Goal: Information Seeking & Learning: Learn about a topic

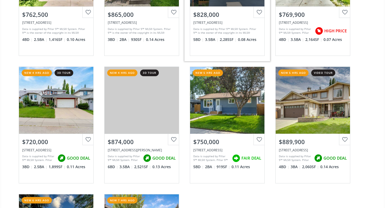
scroll to position [129, 0]
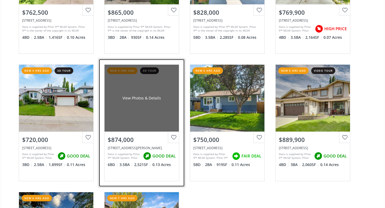
click at [148, 97] on div "View Photos & Details" at bounding box center [141, 97] width 39 height 5
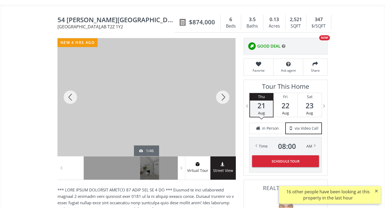
scroll to position [41, 0]
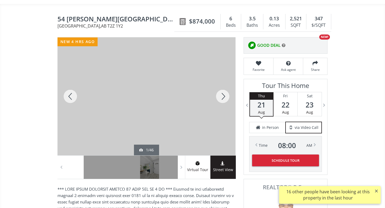
click at [225, 97] on div at bounding box center [223, 96] width 26 height 118
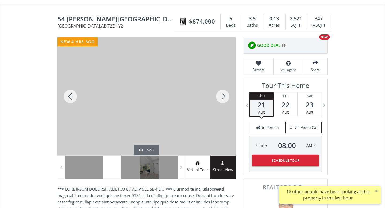
click at [225, 97] on div at bounding box center [223, 96] width 26 height 118
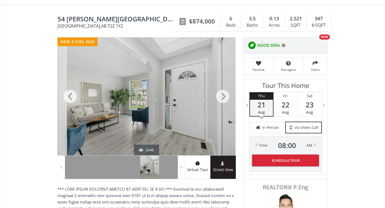
click at [225, 97] on div at bounding box center [223, 96] width 26 height 118
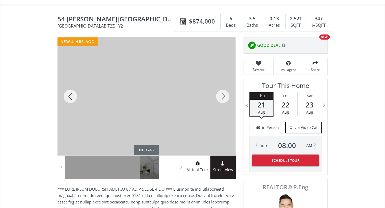
click at [225, 97] on div at bounding box center [223, 96] width 26 height 118
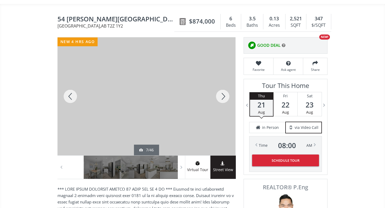
click at [225, 97] on div at bounding box center [223, 96] width 26 height 118
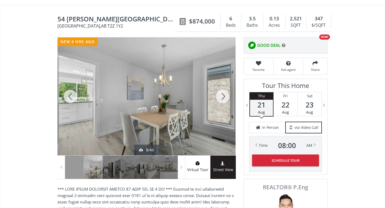
click at [225, 97] on div at bounding box center [223, 96] width 26 height 118
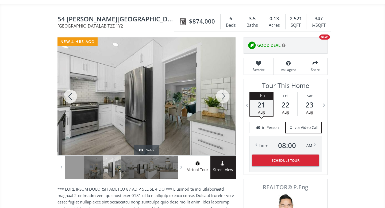
click at [225, 97] on div at bounding box center [223, 96] width 26 height 118
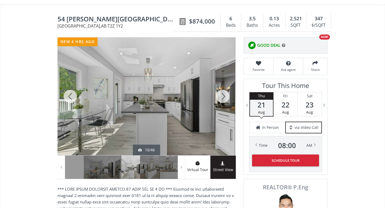
click at [225, 97] on div at bounding box center [223, 96] width 26 height 118
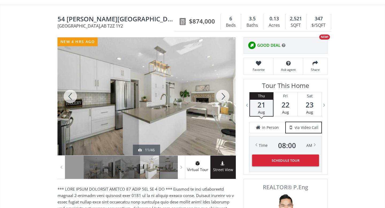
click at [225, 97] on div at bounding box center [223, 96] width 26 height 118
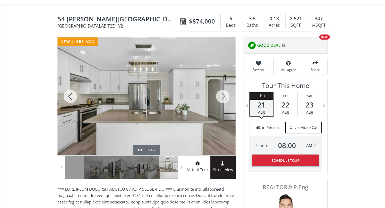
click at [225, 97] on div at bounding box center [223, 96] width 26 height 118
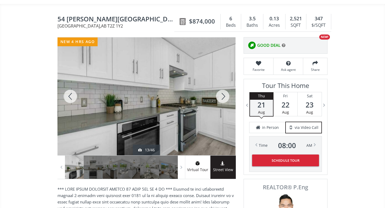
click at [225, 97] on div at bounding box center [223, 96] width 26 height 118
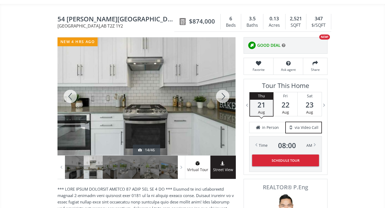
click at [225, 97] on div at bounding box center [223, 96] width 26 height 118
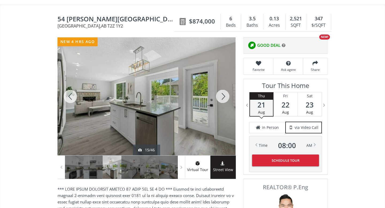
click at [225, 97] on div at bounding box center [223, 96] width 26 height 118
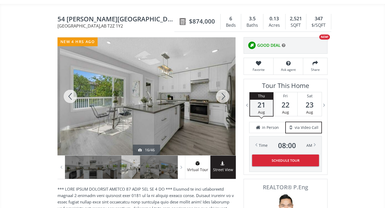
click at [225, 97] on div at bounding box center [223, 96] width 26 height 118
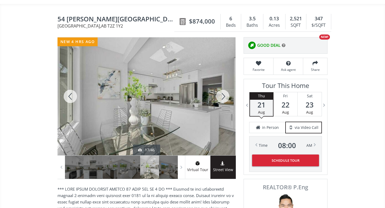
click at [225, 97] on div at bounding box center [223, 96] width 26 height 118
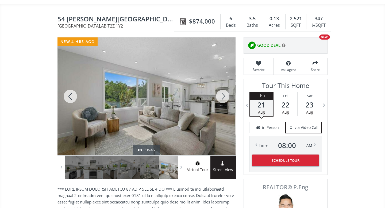
click at [225, 97] on div at bounding box center [223, 96] width 26 height 118
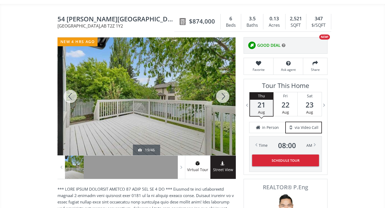
click at [225, 97] on div at bounding box center [223, 96] width 26 height 118
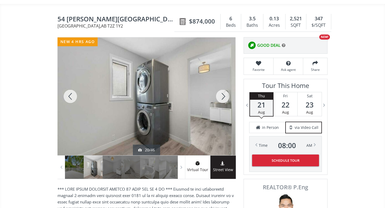
click at [225, 97] on div at bounding box center [223, 96] width 26 height 118
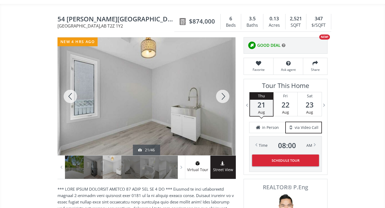
click at [225, 97] on div at bounding box center [223, 96] width 26 height 118
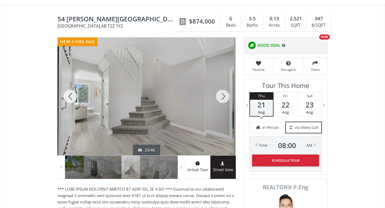
click at [225, 97] on div at bounding box center [223, 96] width 26 height 118
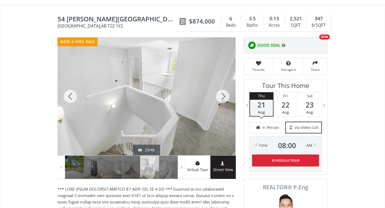
click at [225, 97] on div at bounding box center [223, 96] width 26 height 118
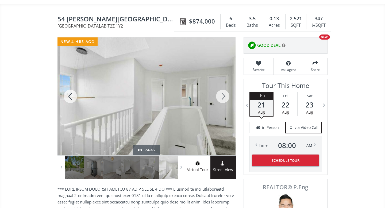
click at [225, 97] on div at bounding box center [223, 96] width 26 height 118
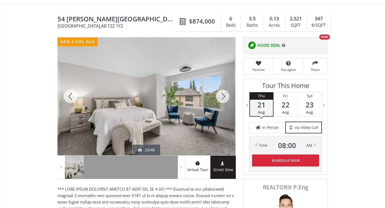
click at [225, 97] on div at bounding box center [223, 96] width 26 height 118
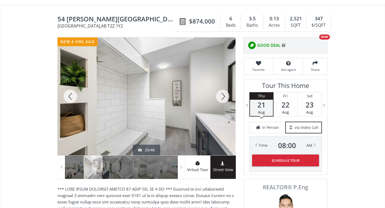
click at [225, 97] on div at bounding box center [223, 96] width 26 height 118
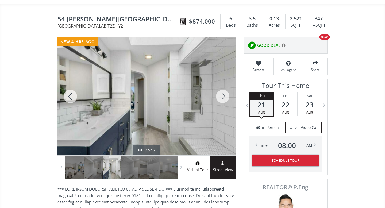
click at [225, 97] on div at bounding box center [223, 96] width 26 height 118
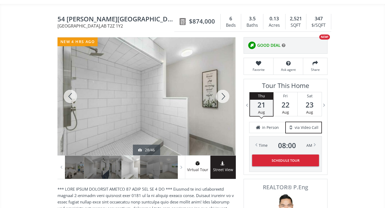
click at [225, 97] on div at bounding box center [223, 96] width 26 height 118
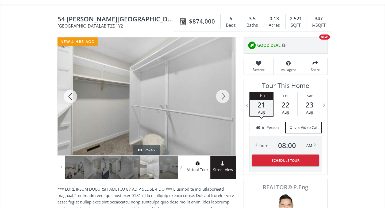
click at [225, 97] on div at bounding box center [223, 96] width 26 height 118
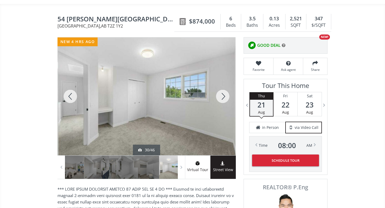
click at [225, 97] on div at bounding box center [223, 96] width 26 height 118
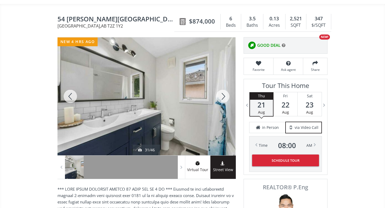
click at [225, 97] on div at bounding box center [223, 96] width 26 height 118
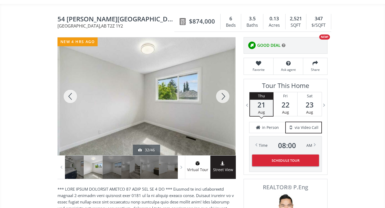
click at [225, 97] on div at bounding box center [223, 96] width 26 height 118
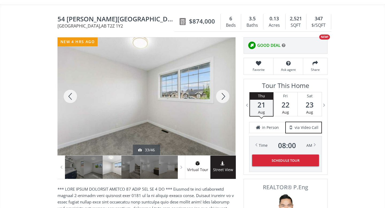
click at [225, 97] on div at bounding box center [223, 96] width 26 height 118
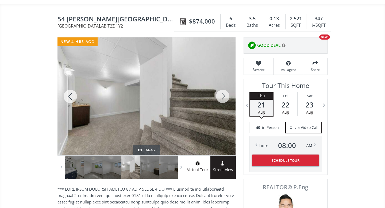
click at [225, 97] on div at bounding box center [223, 96] width 26 height 118
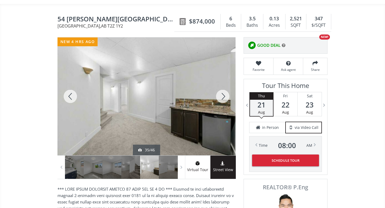
click at [225, 97] on div at bounding box center [223, 96] width 26 height 118
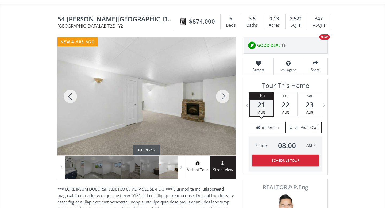
click at [225, 97] on div at bounding box center [223, 96] width 26 height 118
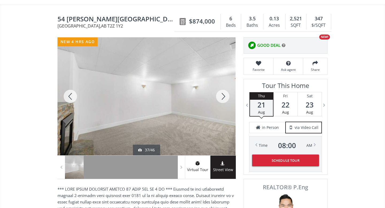
click at [225, 97] on div at bounding box center [223, 96] width 26 height 118
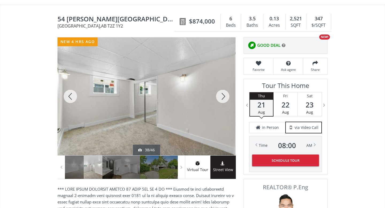
click at [225, 97] on div at bounding box center [223, 96] width 26 height 118
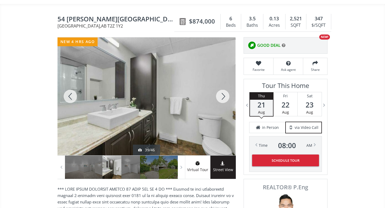
click at [225, 97] on div at bounding box center [223, 96] width 26 height 118
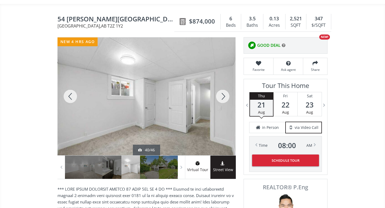
click at [225, 97] on div at bounding box center [223, 96] width 26 height 118
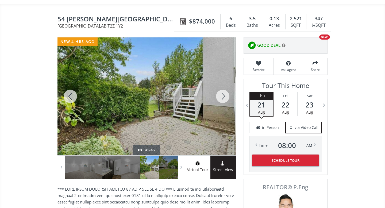
click at [225, 97] on div at bounding box center [223, 96] width 26 height 118
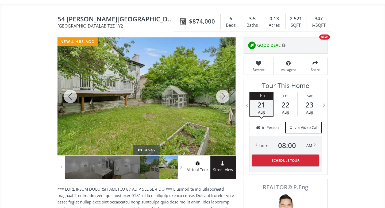
click at [225, 97] on div at bounding box center [223, 96] width 26 height 118
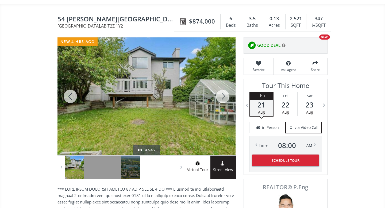
click at [225, 97] on div at bounding box center [223, 96] width 26 height 118
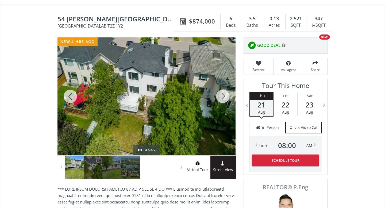
click at [225, 97] on div at bounding box center [223, 96] width 26 height 118
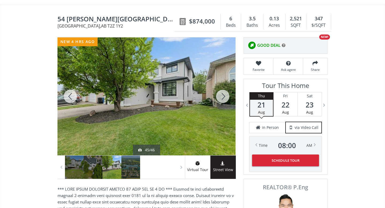
click at [164, 115] on div at bounding box center [146, 96] width 178 height 118
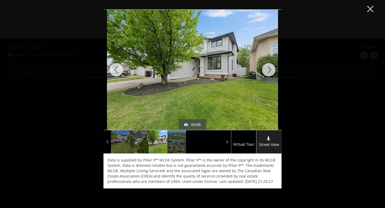
click at [267, 72] on div at bounding box center [269, 70] width 26 height 120
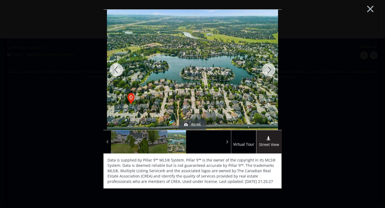
click at [268, 67] on div at bounding box center [269, 70] width 26 height 120
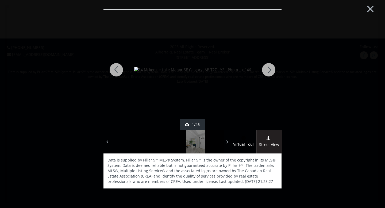
click at [268, 67] on div at bounding box center [269, 70] width 26 height 120
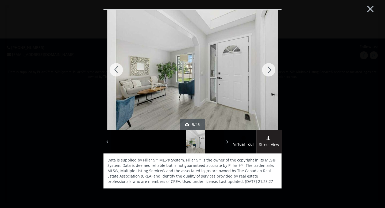
click at [268, 67] on div at bounding box center [269, 70] width 26 height 120
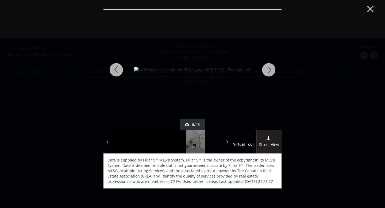
click at [268, 67] on div at bounding box center [269, 70] width 26 height 120
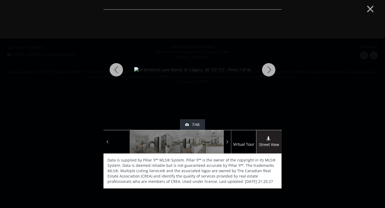
click at [268, 67] on div at bounding box center [269, 70] width 26 height 120
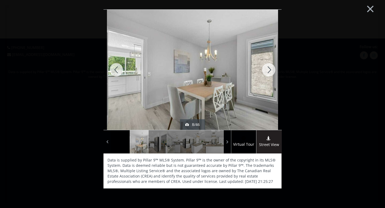
click at [268, 67] on div at bounding box center [269, 70] width 26 height 120
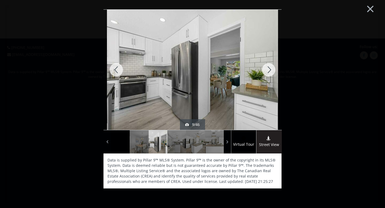
click at [268, 67] on div at bounding box center [269, 70] width 26 height 120
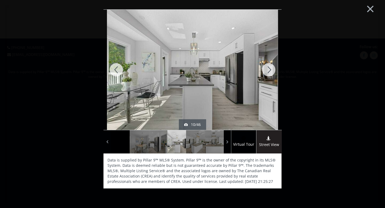
click at [268, 67] on div at bounding box center [269, 70] width 26 height 120
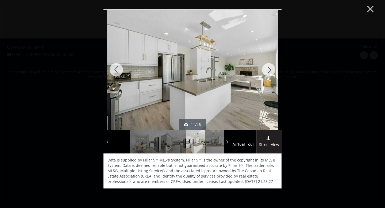
click at [268, 67] on div at bounding box center [269, 70] width 26 height 120
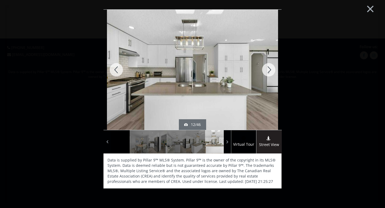
click at [268, 67] on div at bounding box center [269, 70] width 26 height 120
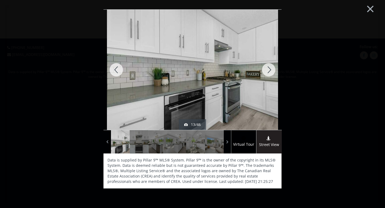
click at [268, 67] on div at bounding box center [269, 70] width 26 height 120
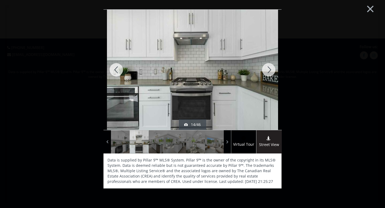
click at [268, 67] on div at bounding box center [269, 70] width 26 height 120
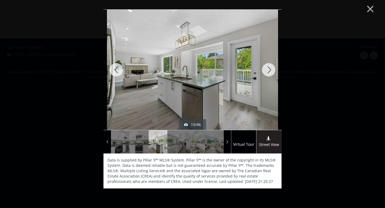
click at [268, 67] on div at bounding box center [269, 70] width 26 height 120
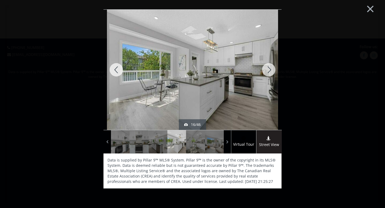
click at [268, 67] on div at bounding box center [269, 70] width 26 height 120
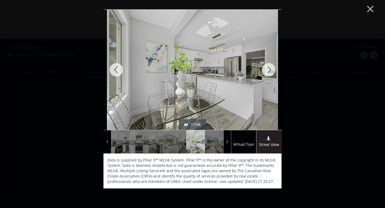
click at [268, 67] on div at bounding box center [269, 70] width 26 height 120
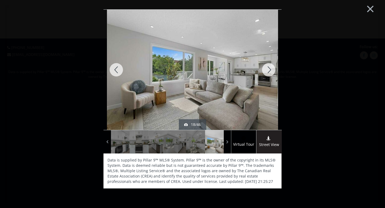
click at [268, 67] on div at bounding box center [269, 70] width 26 height 120
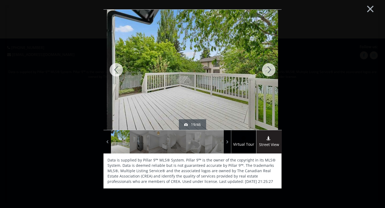
click at [268, 67] on div at bounding box center [269, 70] width 26 height 120
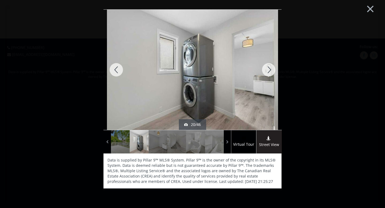
click at [268, 67] on div at bounding box center [269, 70] width 26 height 120
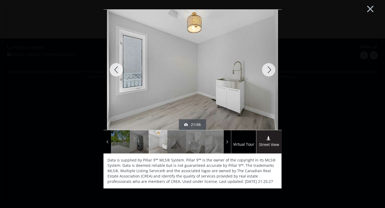
click at [268, 67] on div at bounding box center [269, 70] width 26 height 120
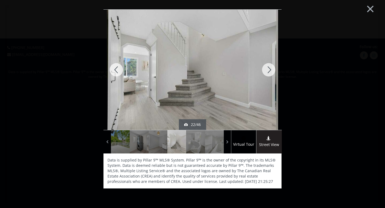
click at [268, 67] on div at bounding box center [269, 70] width 26 height 120
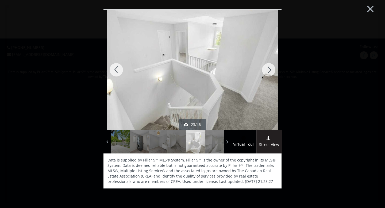
click at [268, 67] on div at bounding box center [269, 70] width 26 height 120
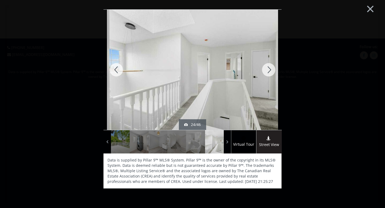
click at [268, 67] on div at bounding box center [269, 70] width 26 height 120
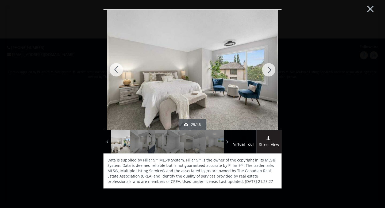
click at [268, 67] on div at bounding box center [269, 70] width 26 height 120
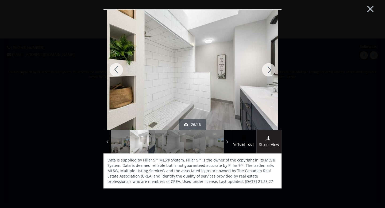
click at [268, 67] on div at bounding box center [269, 70] width 26 height 120
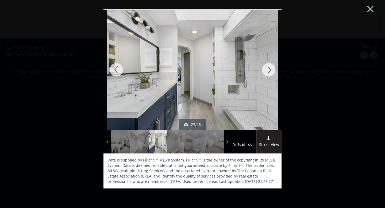
click at [268, 67] on div at bounding box center [269, 70] width 26 height 120
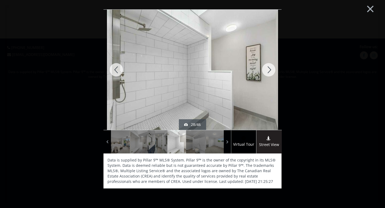
click at [268, 67] on div at bounding box center [269, 70] width 26 height 120
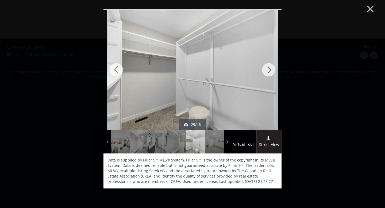
click at [268, 67] on div at bounding box center [269, 70] width 26 height 120
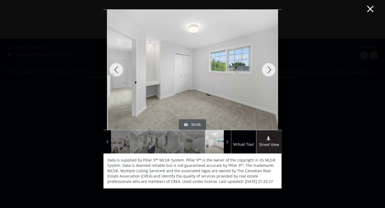
click at [370, 8] on button "×" at bounding box center [370, 8] width 29 height 22
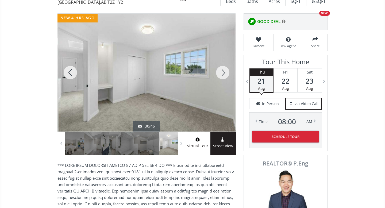
scroll to position [65, 0]
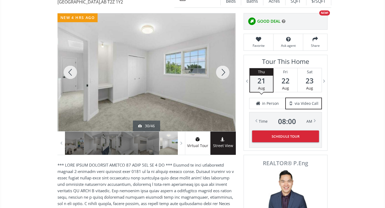
click at [203, 94] on div at bounding box center [146, 72] width 178 height 118
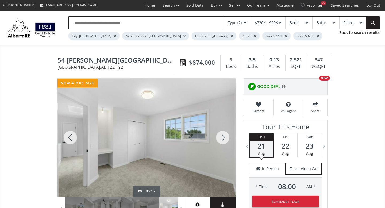
click at [203, 94] on div at bounding box center [146, 138] width 178 height 118
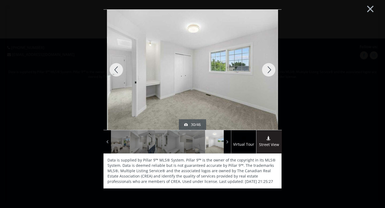
click at [270, 70] on div at bounding box center [269, 70] width 26 height 120
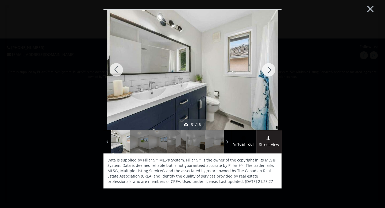
click at [270, 70] on div at bounding box center [269, 70] width 26 height 120
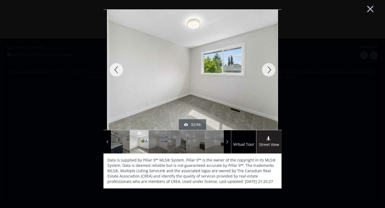
click at [270, 70] on div at bounding box center [269, 70] width 26 height 120
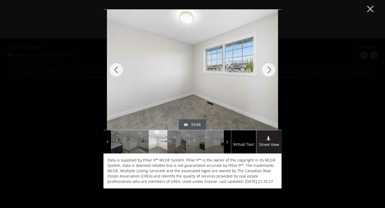
click at [270, 70] on div at bounding box center [269, 70] width 26 height 120
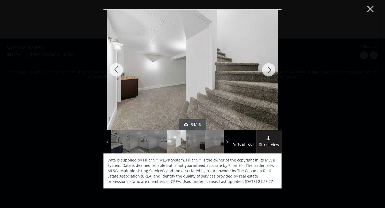
click at [270, 70] on div at bounding box center [269, 70] width 26 height 120
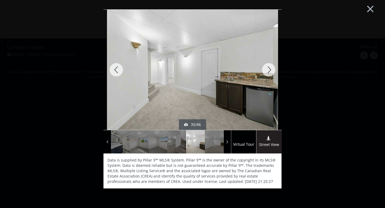
click at [270, 70] on div at bounding box center [269, 70] width 26 height 120
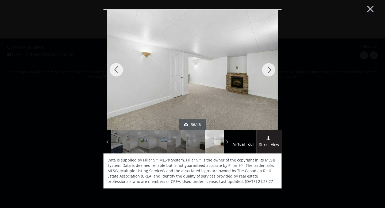
click at [270, 70] on div at bounding box center [269, 70] width 26 height 120
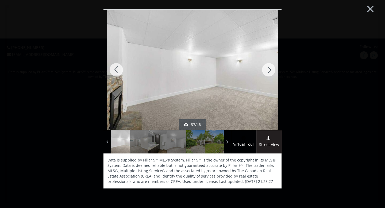
click at [270, 70] on div at bounding box center [269, 70] width 26 height 120
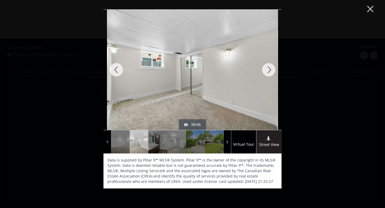
click at [270, 70] on div at bounding box center [269, 70] width 26 height 120
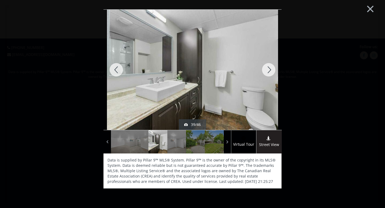
click at [270, 70] on div at bounding box center [269, 70] width 26 height 120
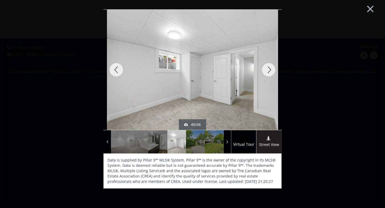
click at [270, 70] on div at bounding box center [269, 70] width 26 height 120
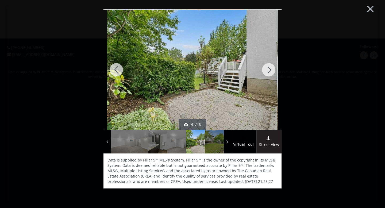
click at [270, 70] on div at bounding box center [269, 70] width 26 height 120
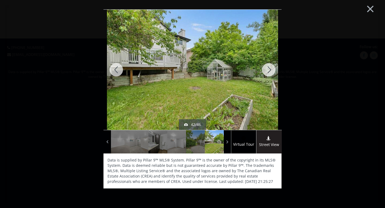
click at [270, 71] on div at bounding box center [269, 70] width 26 height 120
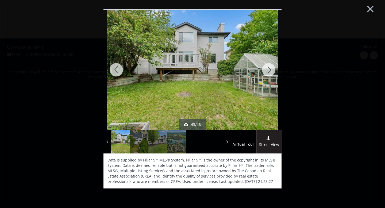
click at [270, 71] on div at bounding box center [269, 70] width 26 height 120
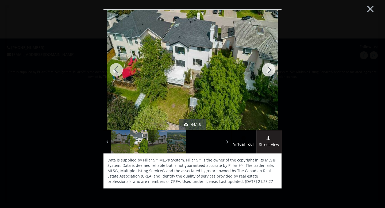
click at [270, 71] on div at bounding box center [269, 70] width 26 height 120
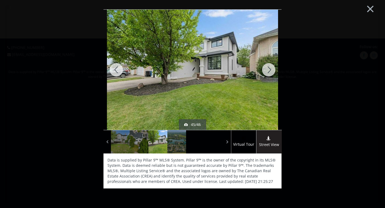
click at [270, 71] on div at bounding box center [269, 70] width 26 height 120
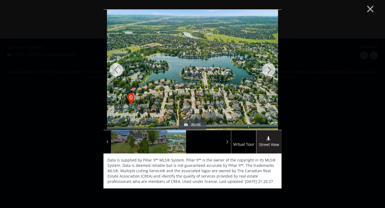
click at [270, 71] on div at bounding box center [269, 70] width 26 height 120
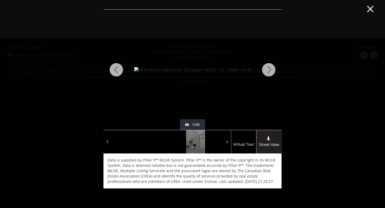
click at [370, 10] on button "×" at bounding box center [370, 8] width 29 height 22
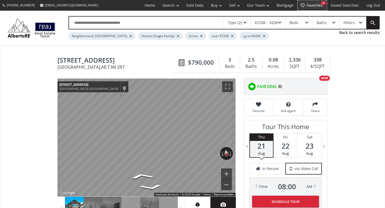
click at [318, 5] on link "Favorites 36" at bounding box center [312, 5] width 30 height 11
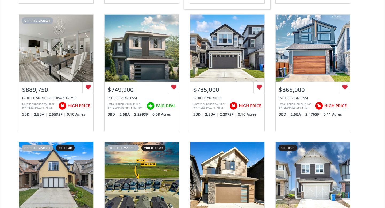
scroll to position [926, 0]
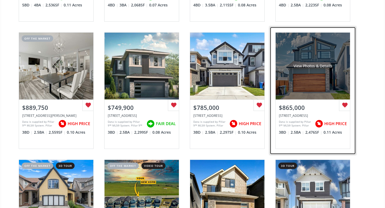
click at [319, 81] on div "View Photos & Details" at bounding box center [313, 66] width 74 height 67
